Goal: Find specific page/section: Find specific page/section

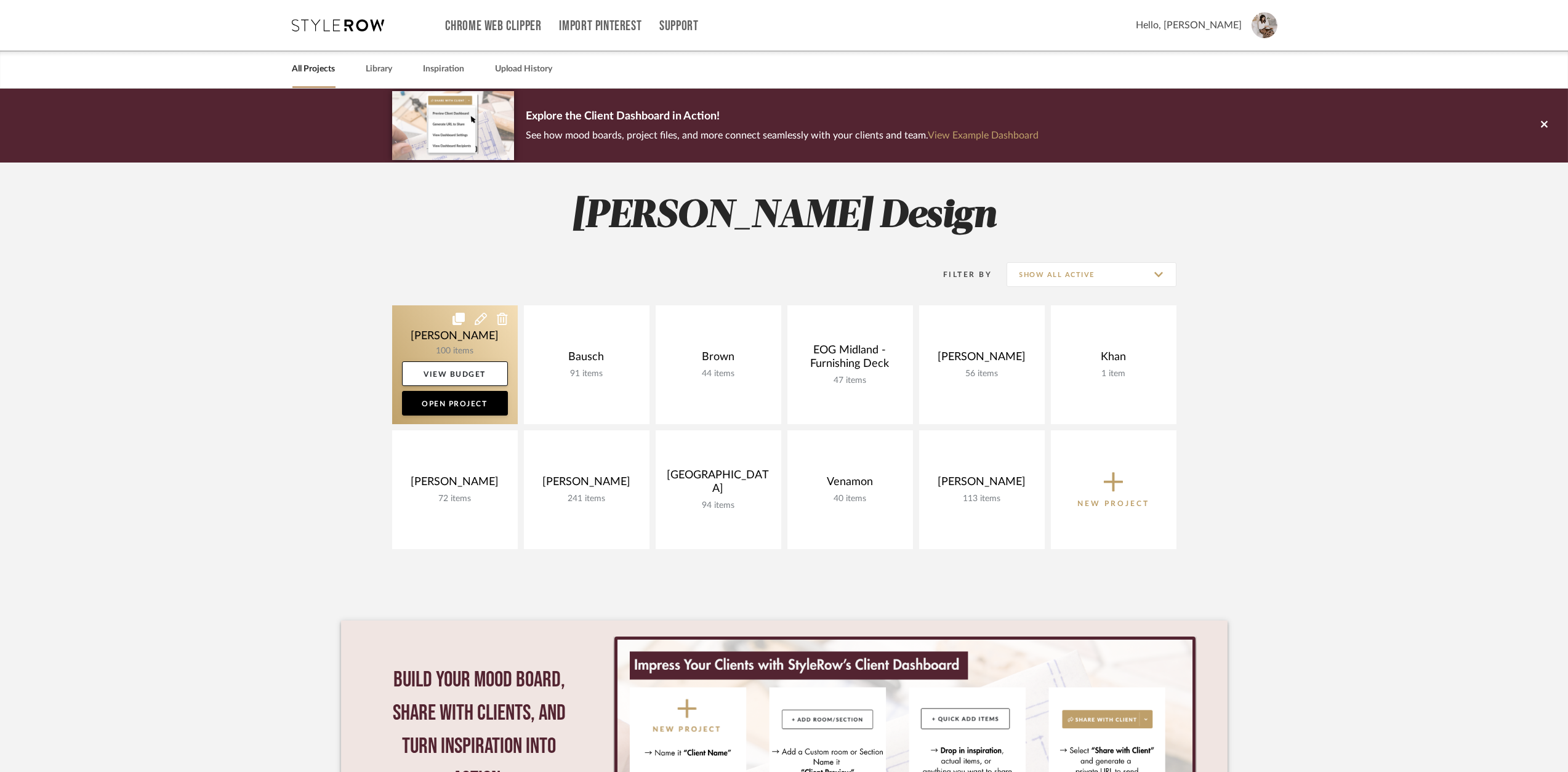
click at [472, 350] on link at bounding box center [455, 365] width 126 height 119
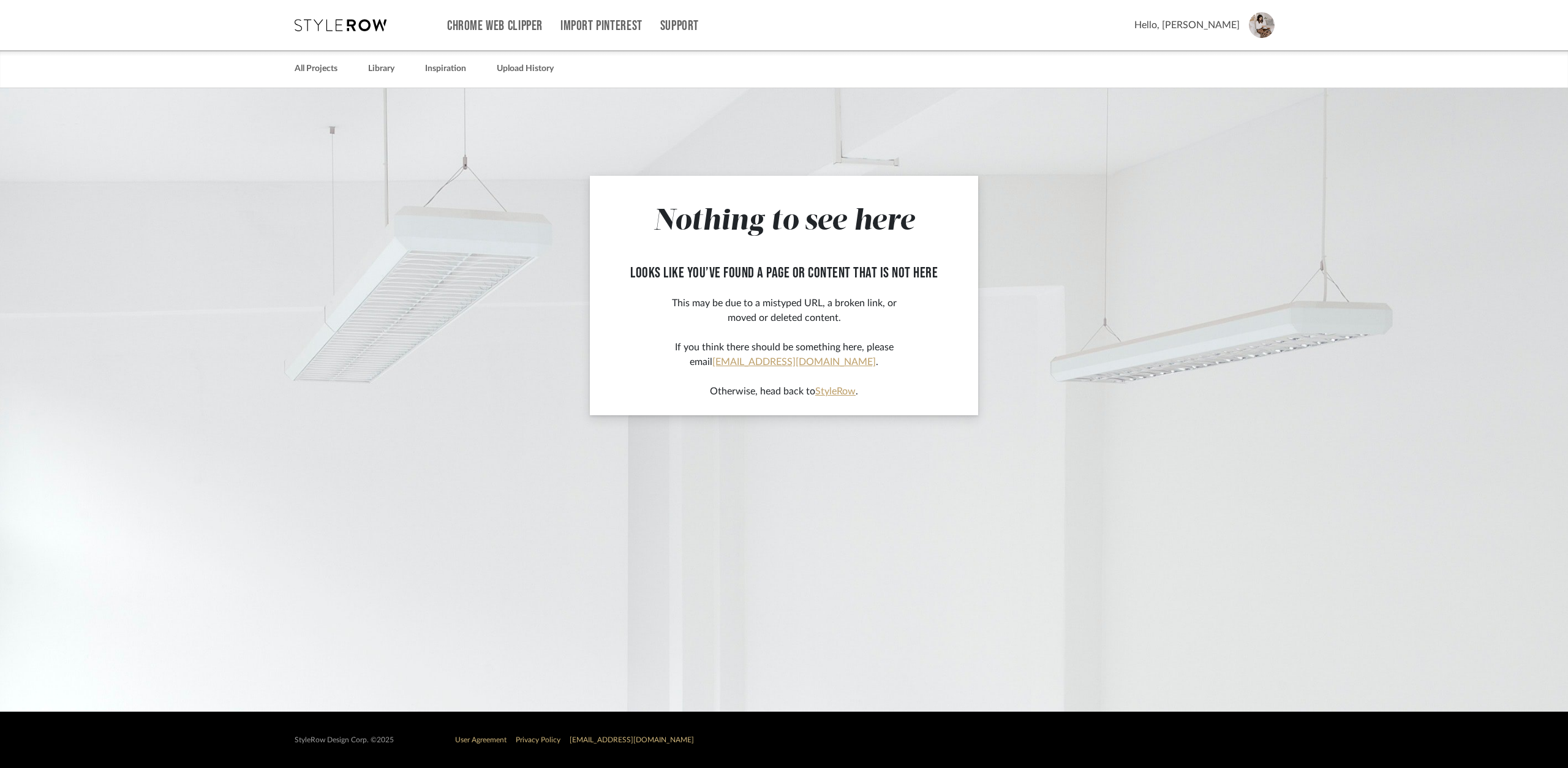
drag, startPoint x: 1009, startPoint y: 256, endPoint x: 795, endPoint y: 137, distance: 244.9
click at [1290, 173] on app-not-found-page "Nothing to see here looks like you’ve found a page or content that is not here …" at bounding box center [784, 400] width 1568 height 624
drag, startPoint x: 381, startPoint y: 17, endPoint x: 395, endPoint y: 18, distance: 14.0
click at [381, 17] on div "Chrome Web Clipper Import Pinterest Support All Projects Library Inspiration Up…" at bounding box center [784, 25] width 980 height 50
click at [355, 31] on icon at bounding box center [340, 26] width 92 height 12
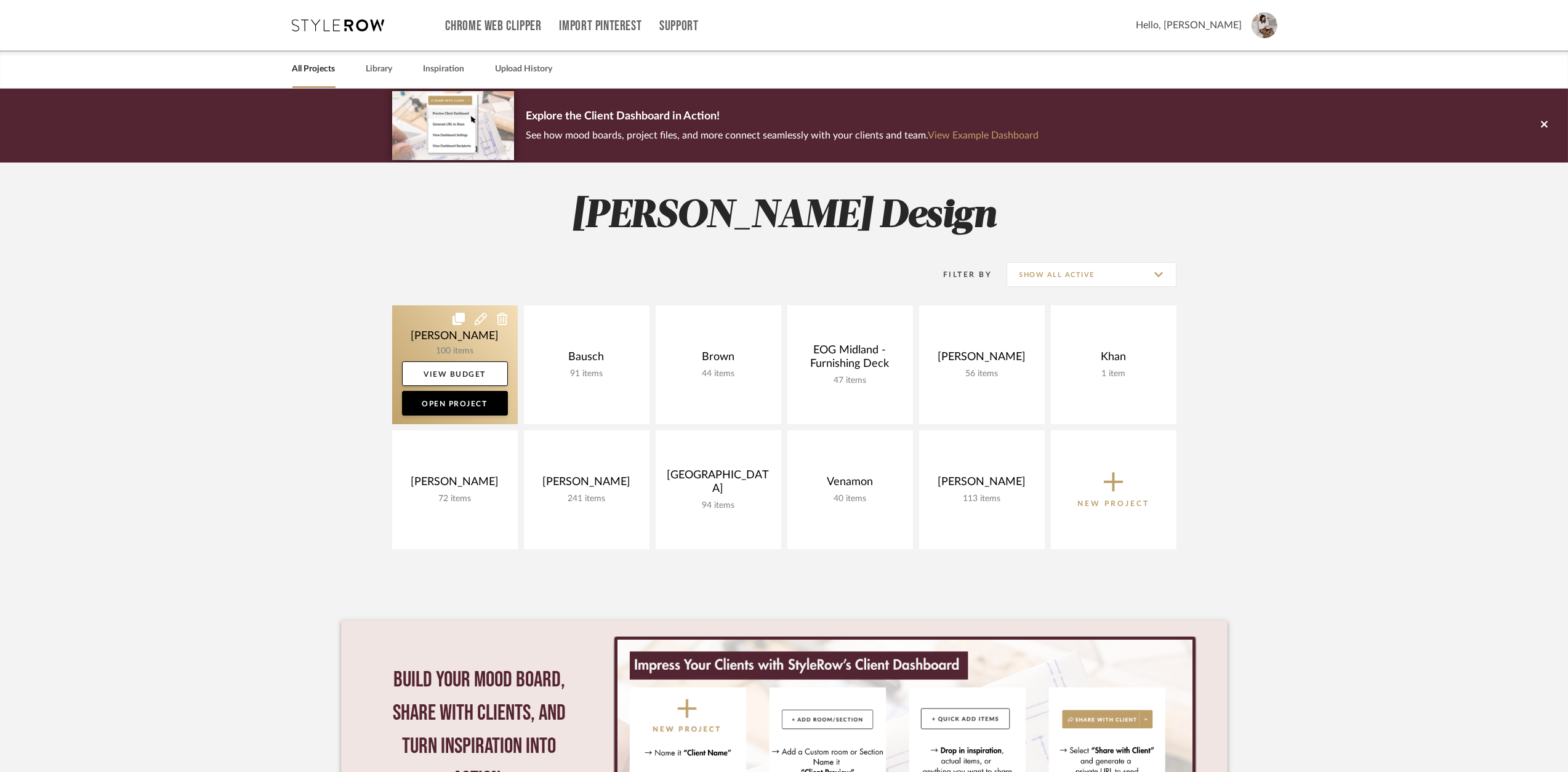
click at [465, 350] on link at bounding box center [455, 365] width 126 height 119
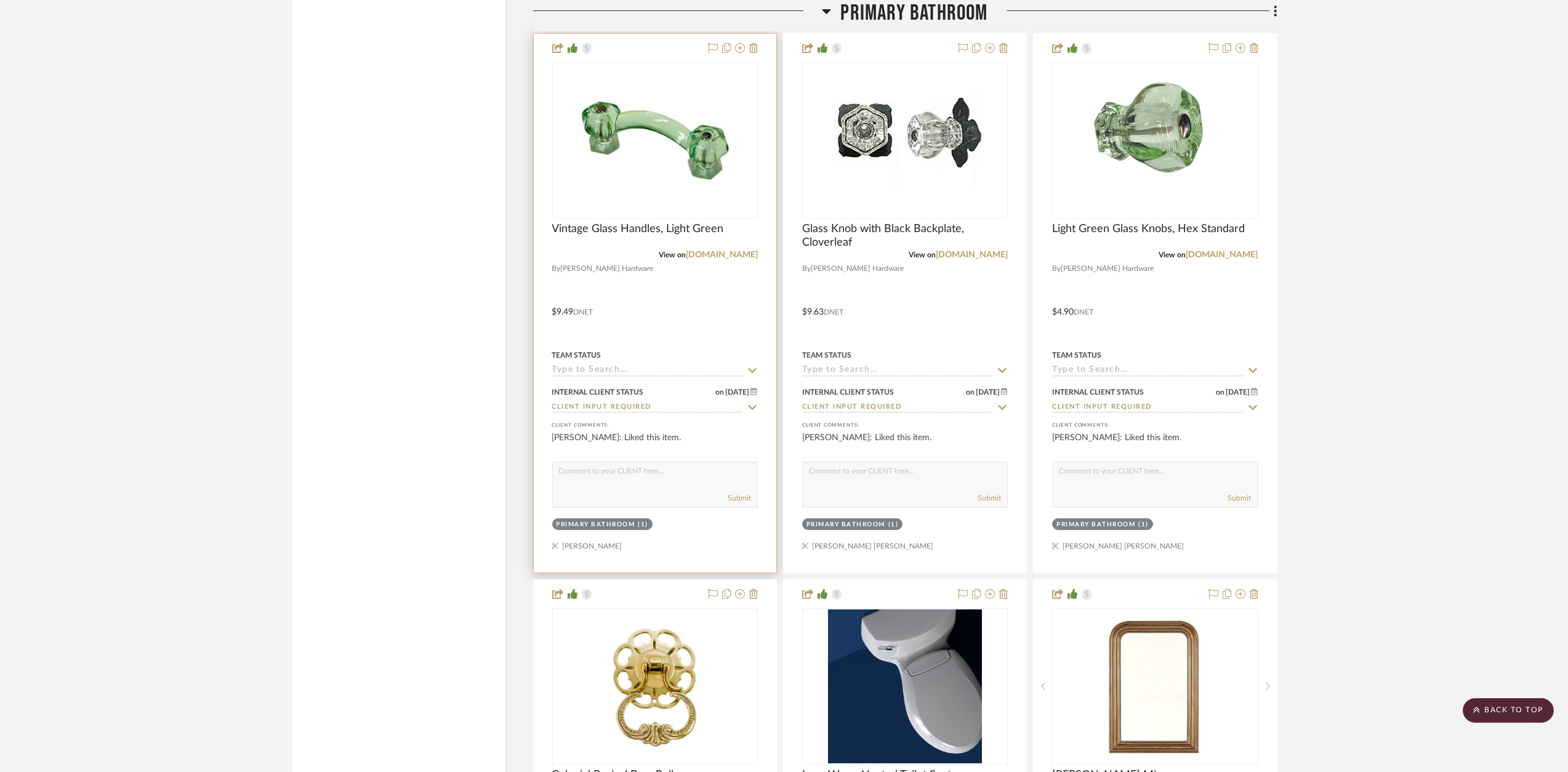
scroll to position [3207, 0]
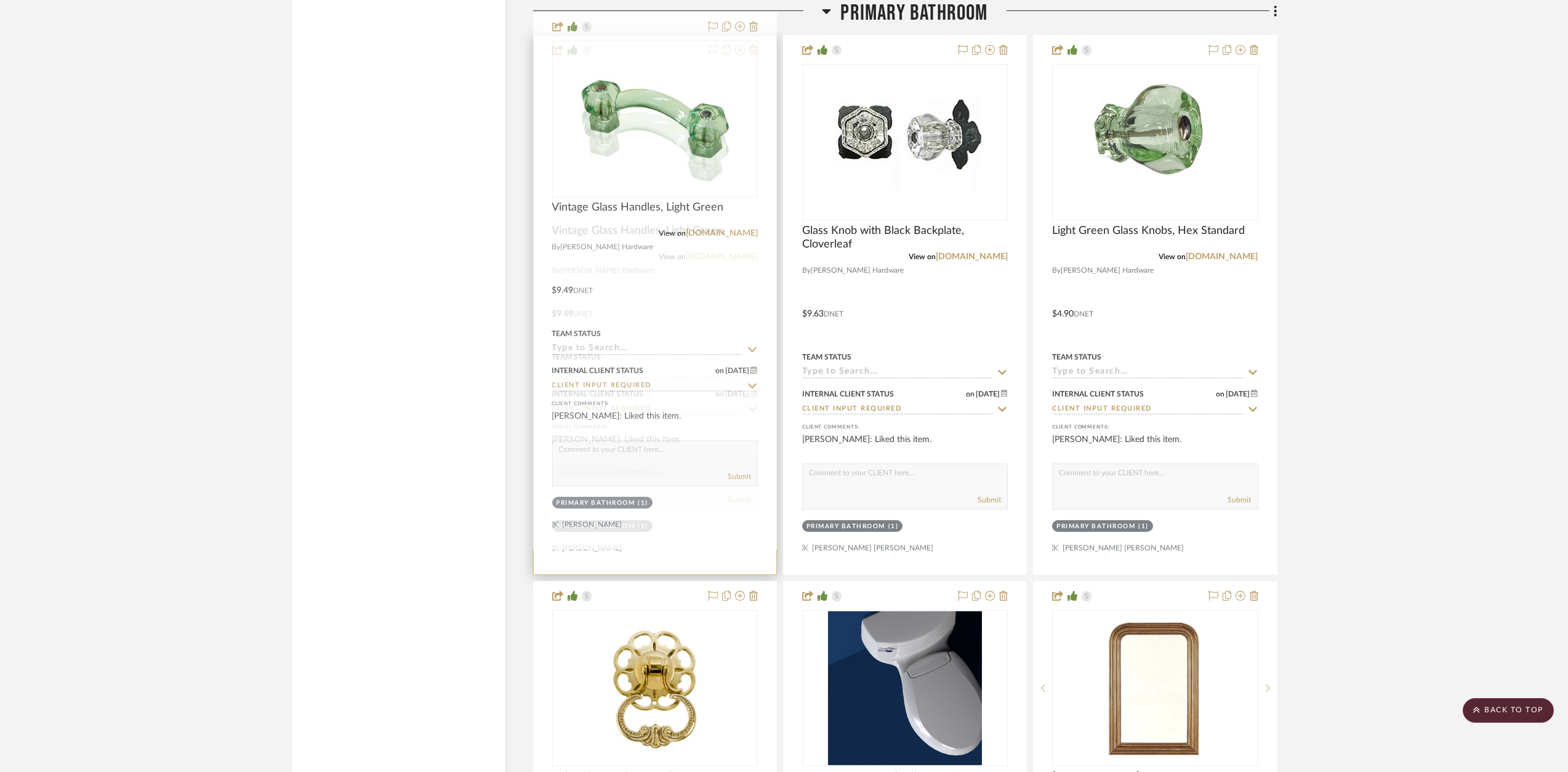
click at [721, 252] on link "[DOMAIN_NAME]" at bounding box center [722, 257] width 72 height 9
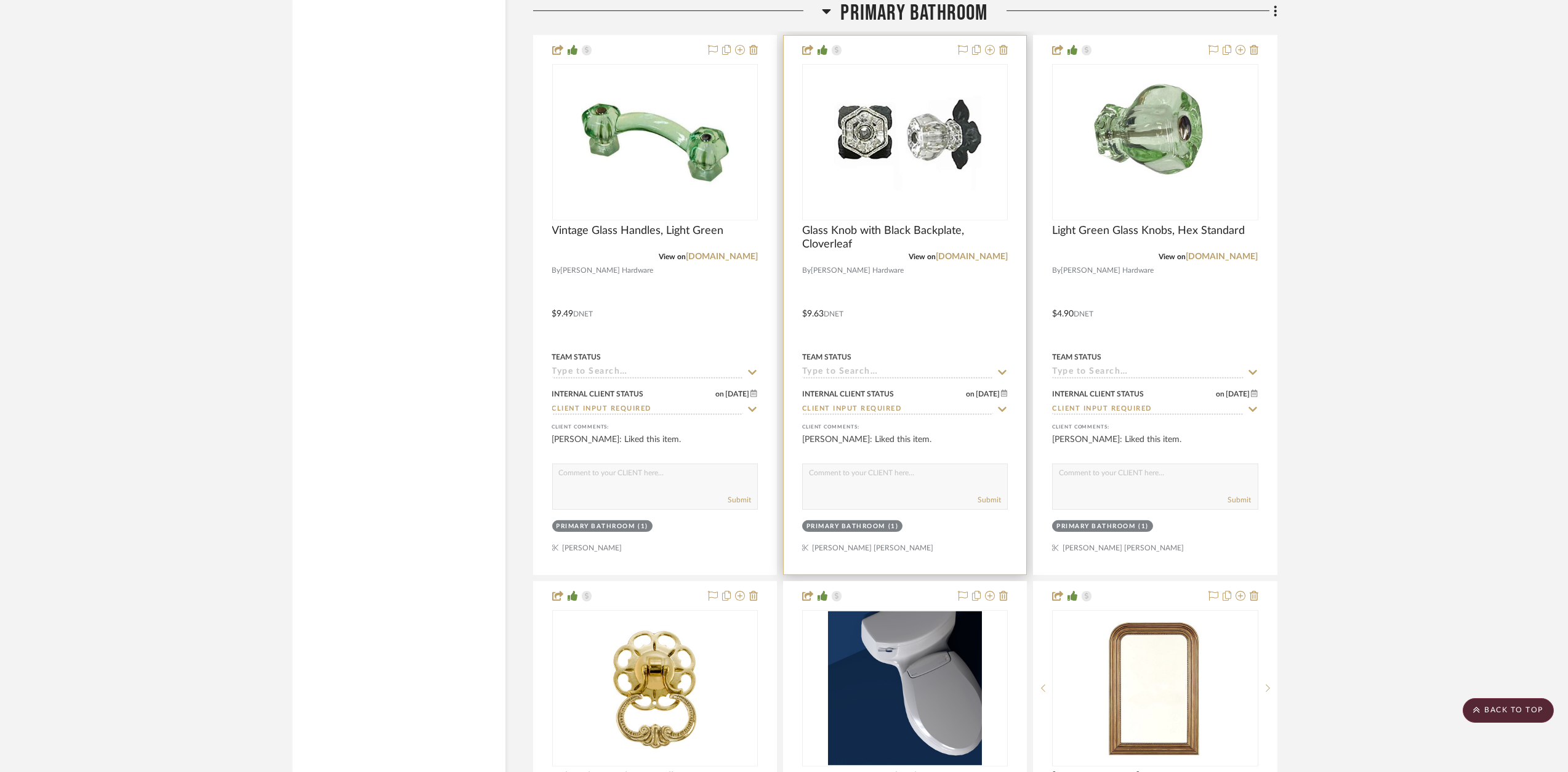
drag, startPoint x: 723, startPoint y: 235, endPoint x: 786, endPoint y: 245, distance: 63.8
click at [723, 252] on link "[DOMAIN_NAME]" at bounding box center [722, 257] width 72 height 9
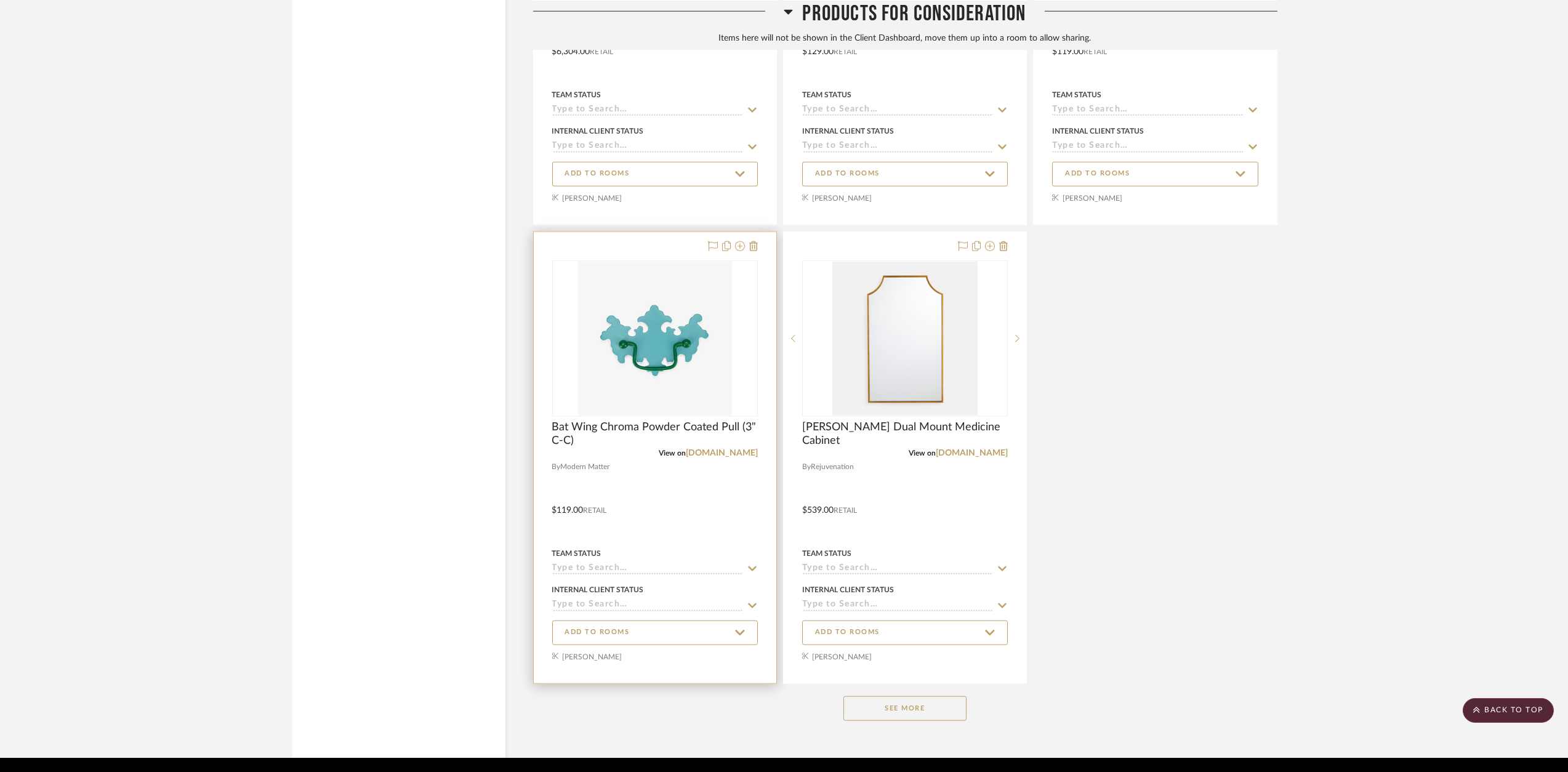
scroll to position [8759, 0]
click at [707, 450] on link "[DOMAIN_NAME]" at bounding box center [722, 454] width 72 height 9
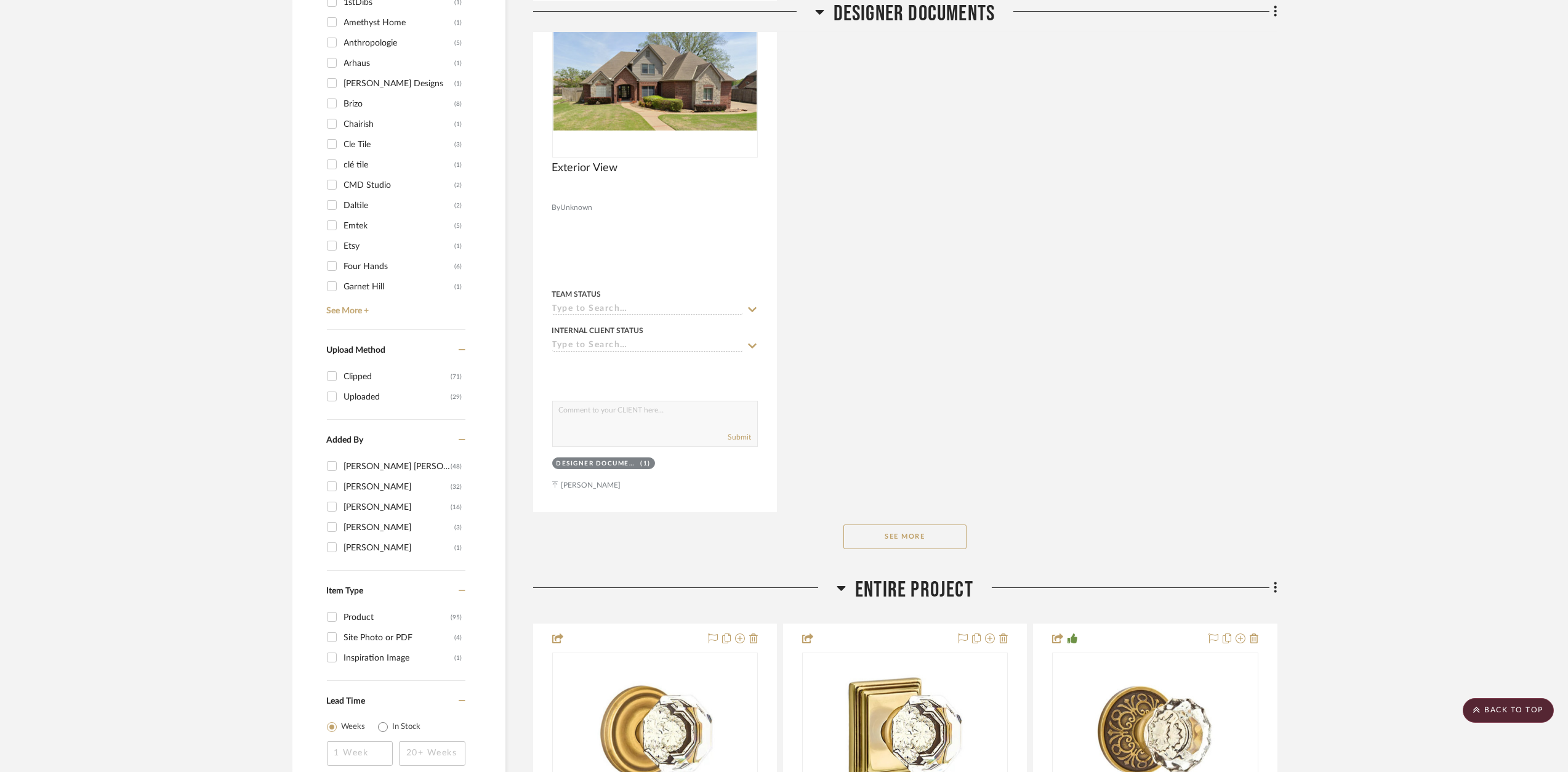
scroll to position [1471, 0]
